Goal: Task Accomplishment & Management: Complete application form

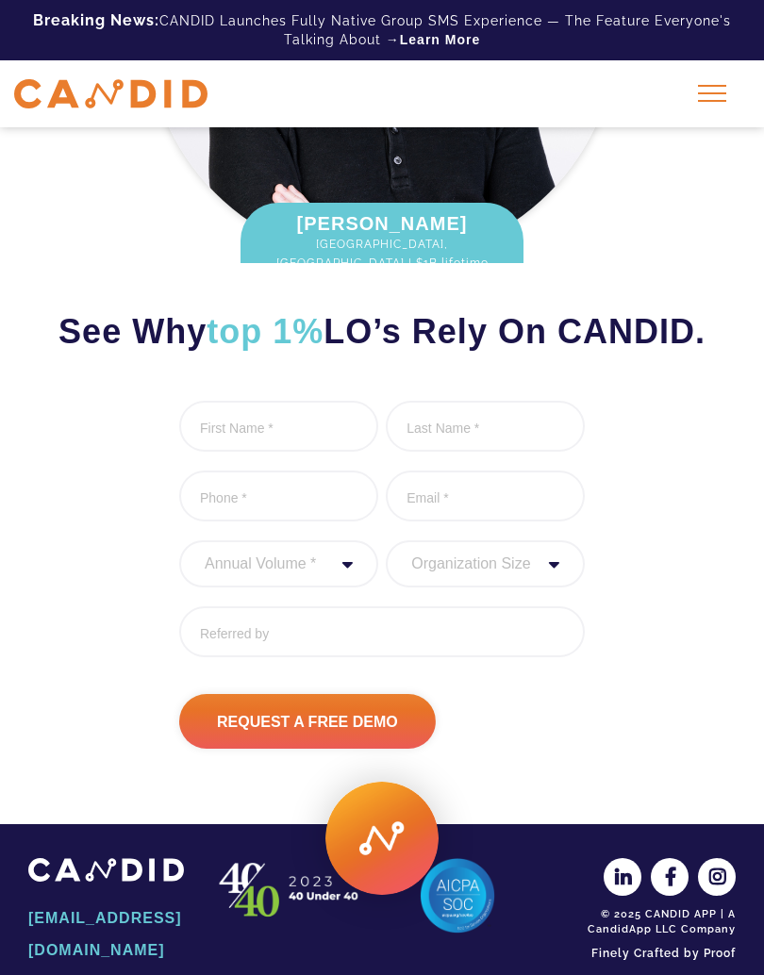
scroll to position [473, 0]
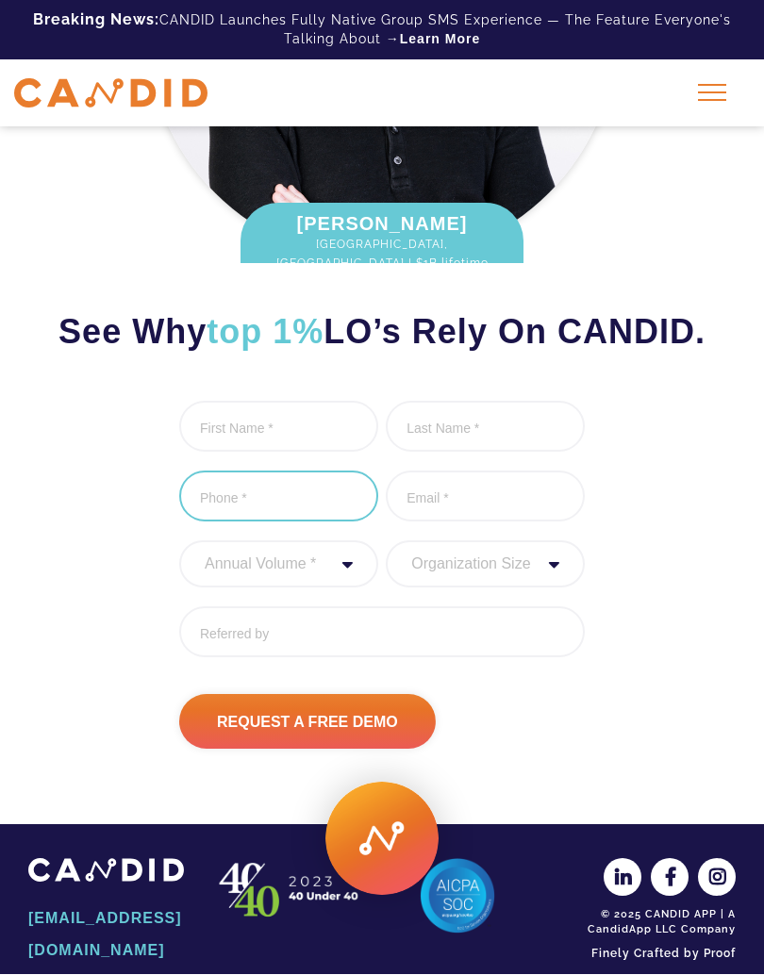
click at [314, 489] on input "Phone *" at bounding box center [278, 497] width 199 height 51
type input "(___) ___-____"
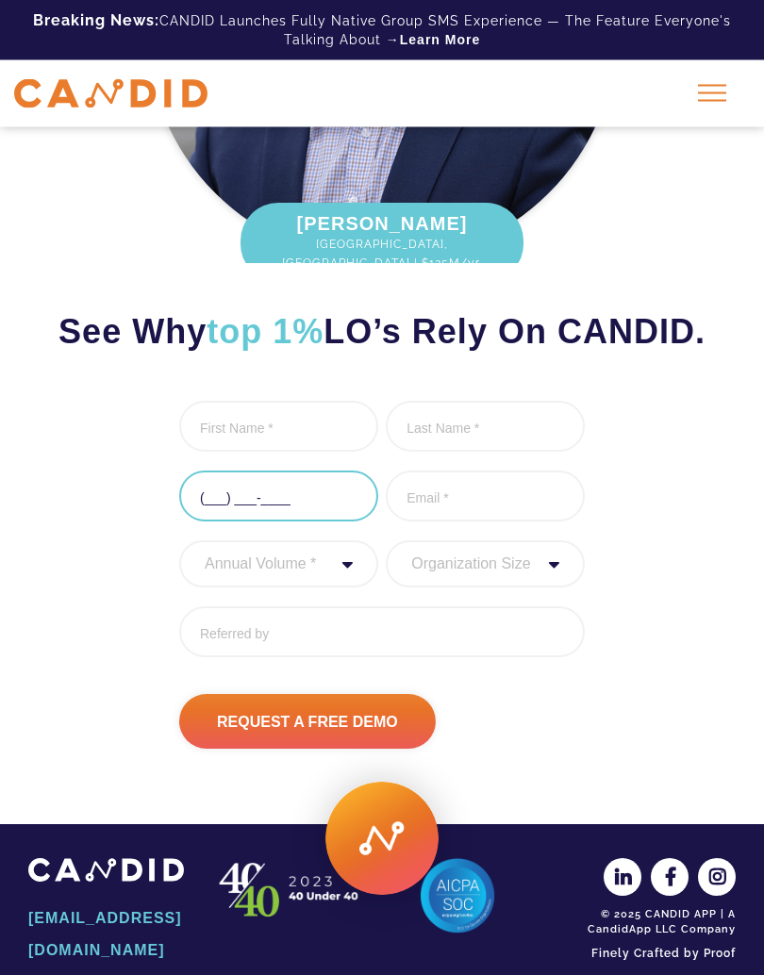
type input "[PERSON_NAME]"
type input "6566514055"
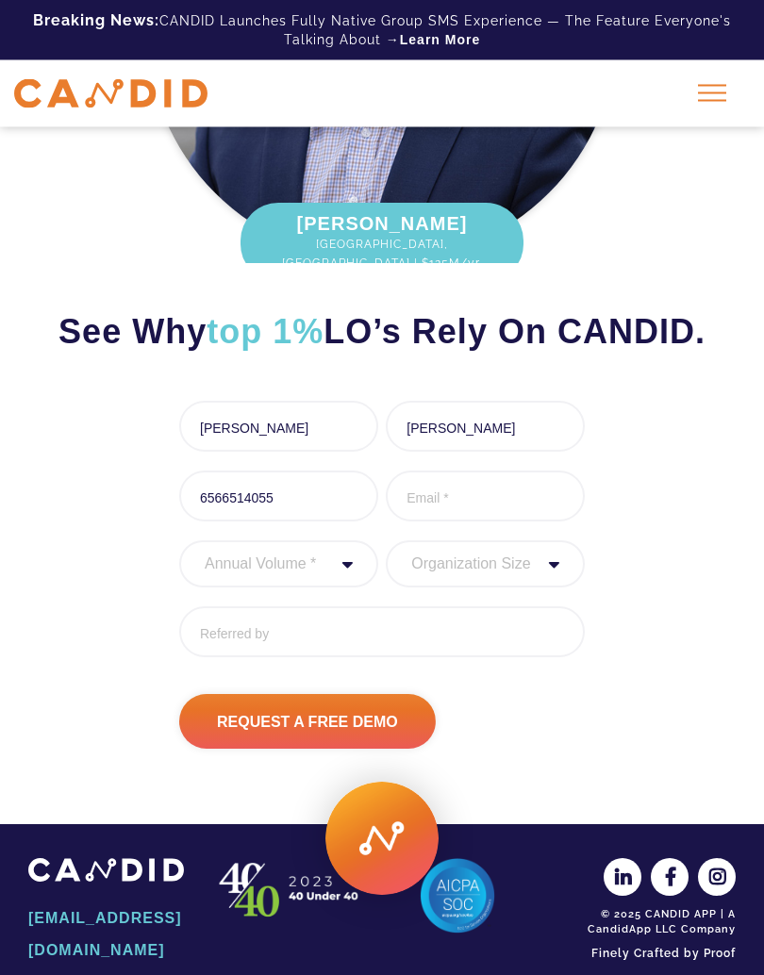
type input "[EMAIL_ADDRESS][DOMAIN_NAME]"
type input "[PHONE_NUMBER]"
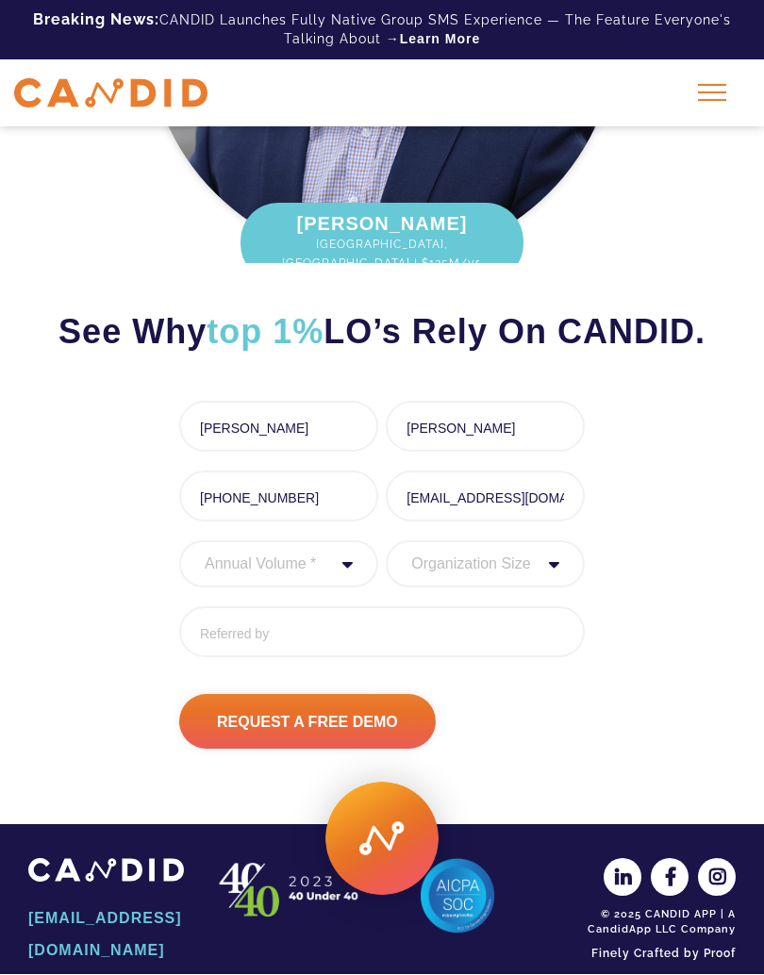
click at [326, 572] on select "Annual Volume * 0 to 25M 25M to 50M 50M to 75M 75M to 100M 100M to 150M 150M to…" at bounding box center [278, 564] width 199 height 47
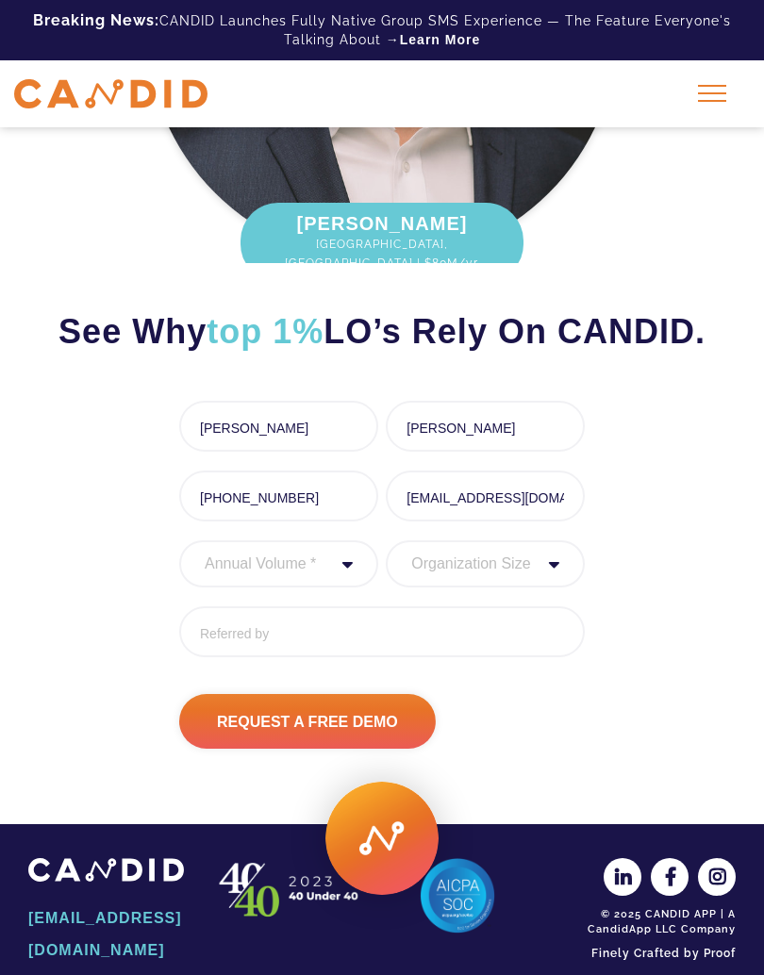
select select "150000000"
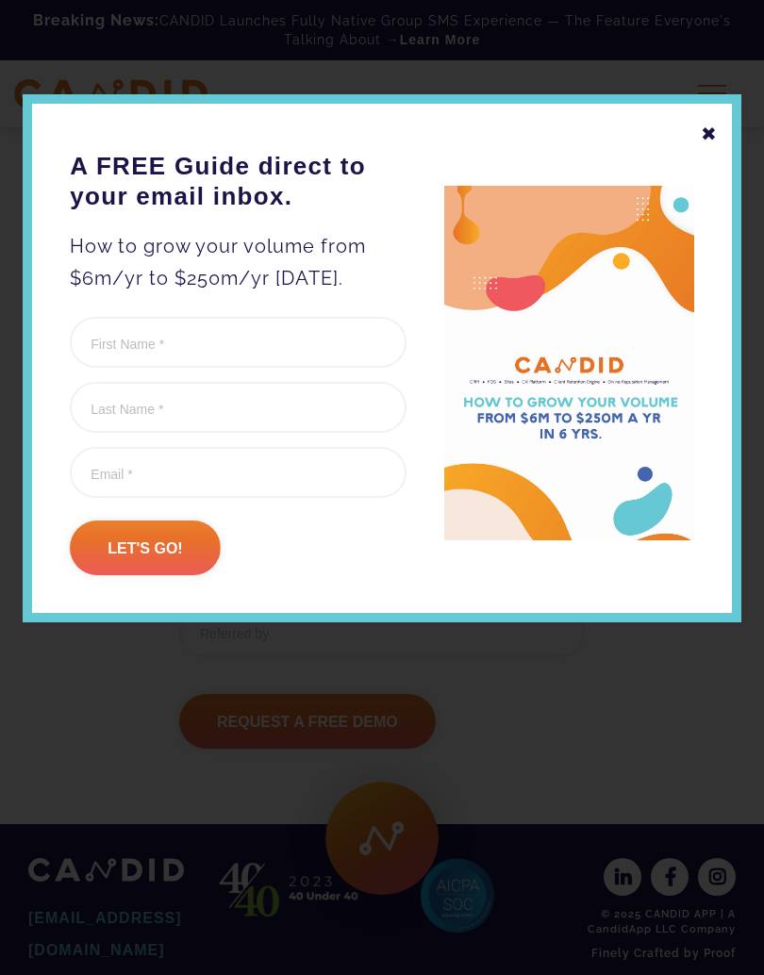
click at [706, 136] on div "✖" at bounding box center [709, 134] width 17 height 32
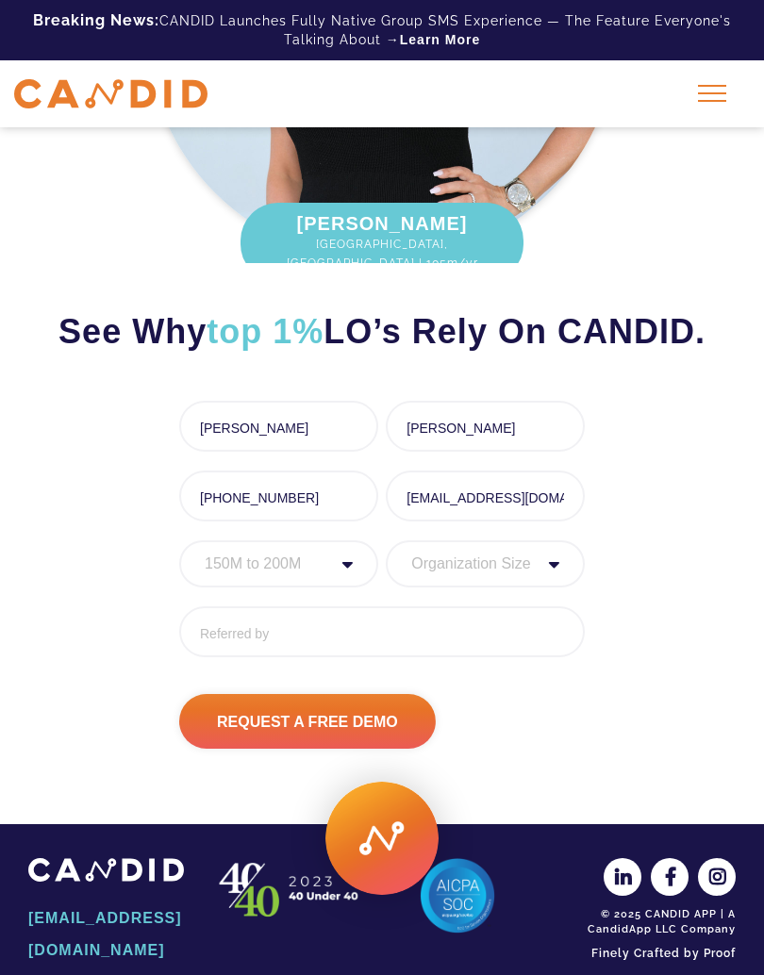
click at [547, 560] on select "Organization Size 1 - 10 11 - 50 51 - 100 101 - 200 201 - 300 300 - 500 501+" at bounding box center [485, 563] width 199 height 47
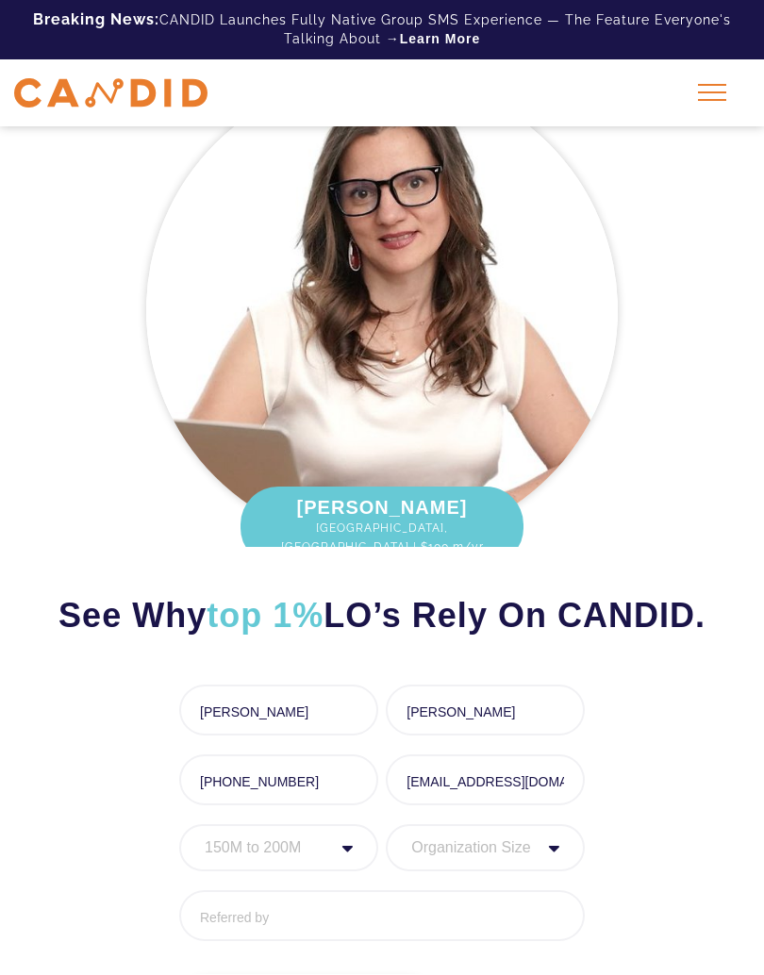
click at [323, 842] on select "Annual Volume * 0 to 25M 25M to 50M 50M to 75M 75M to 100M 100M to 150M 150M to…" at bounding box center [278, 848] width 199 height 47
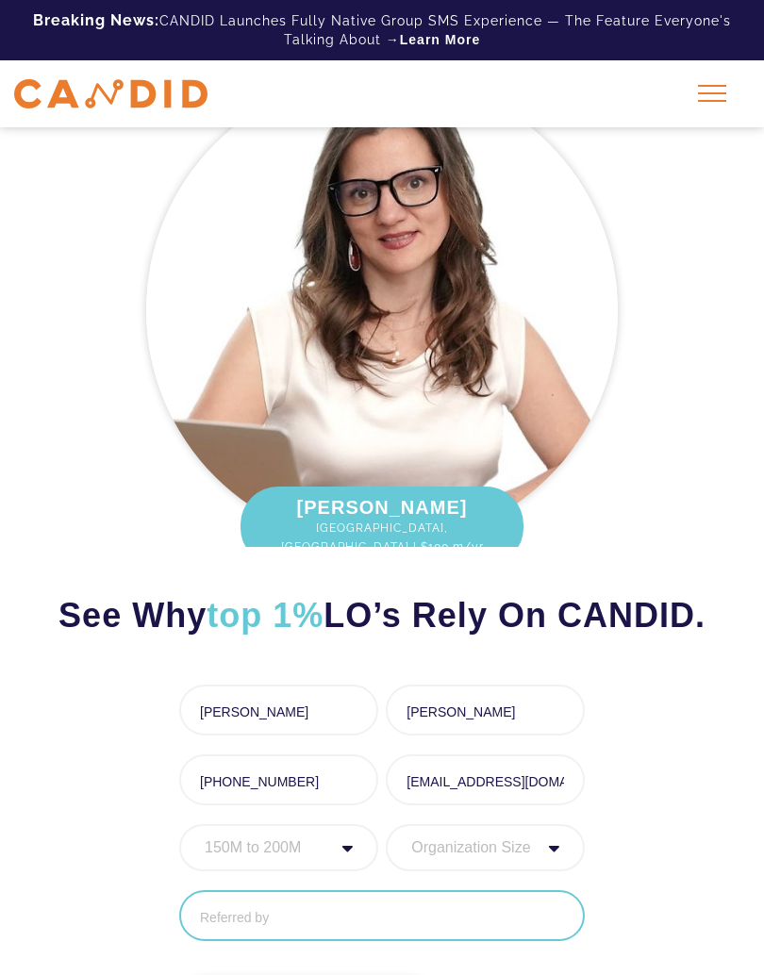
click at [430, 908] on input "Referred By" at bounding box center [382, 915] width 406 height 51
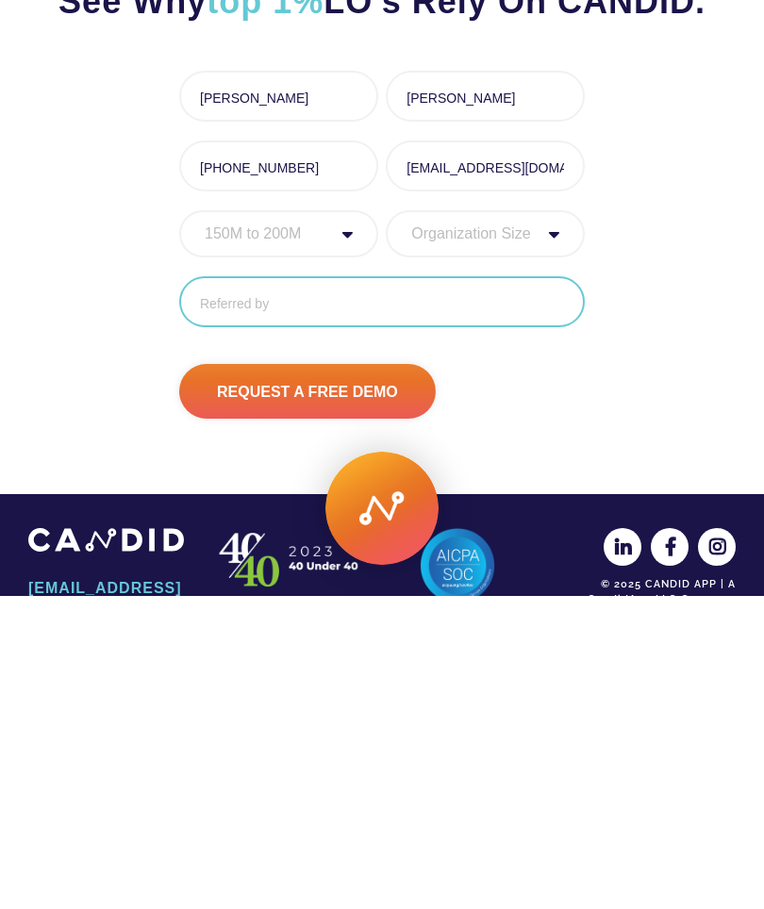
scroll to position [604, 0]
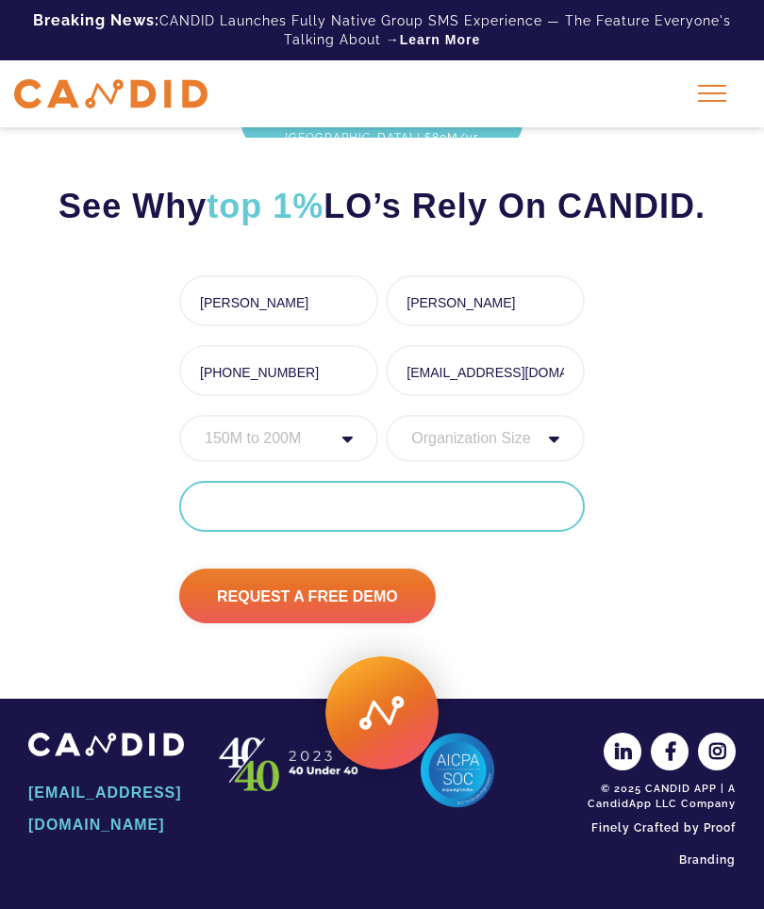
type input "R"
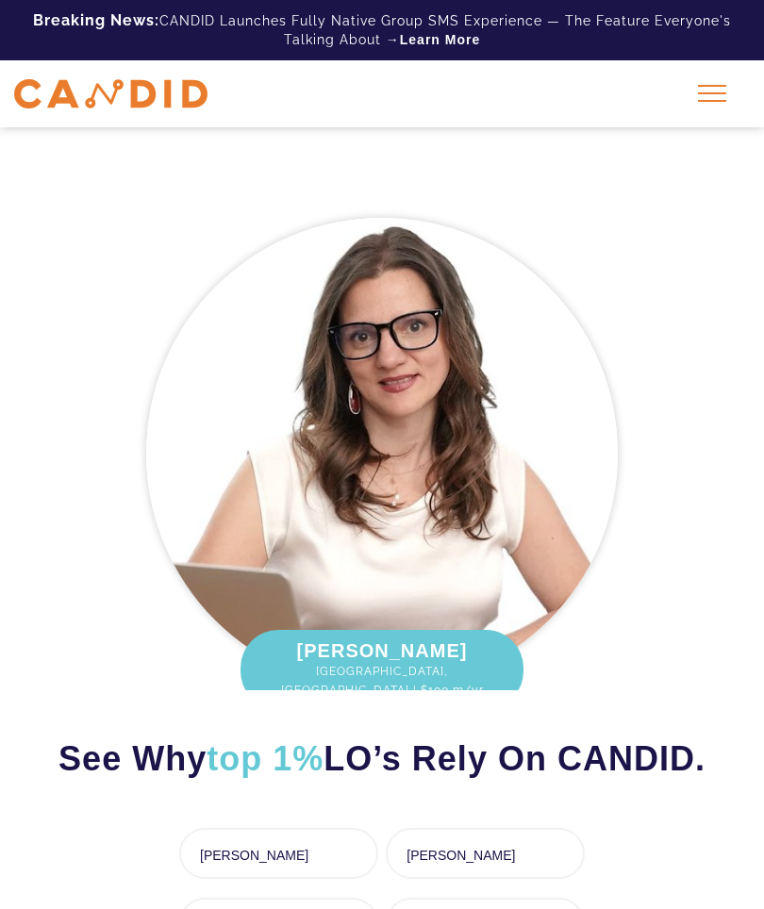
scroll to position [0, 0]
